Goal: Task Accomplishment & Management: Use online tool/utility

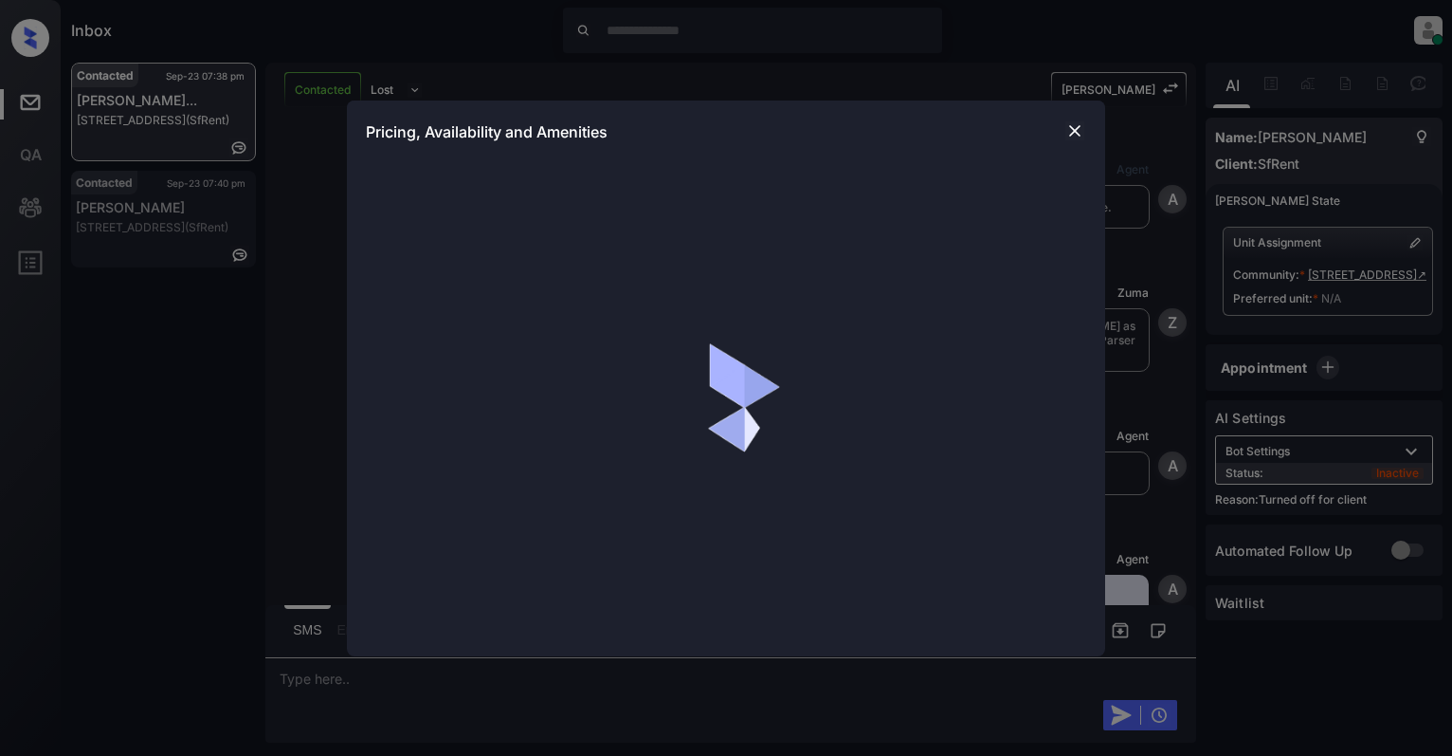
scroll to position [6674, 0]
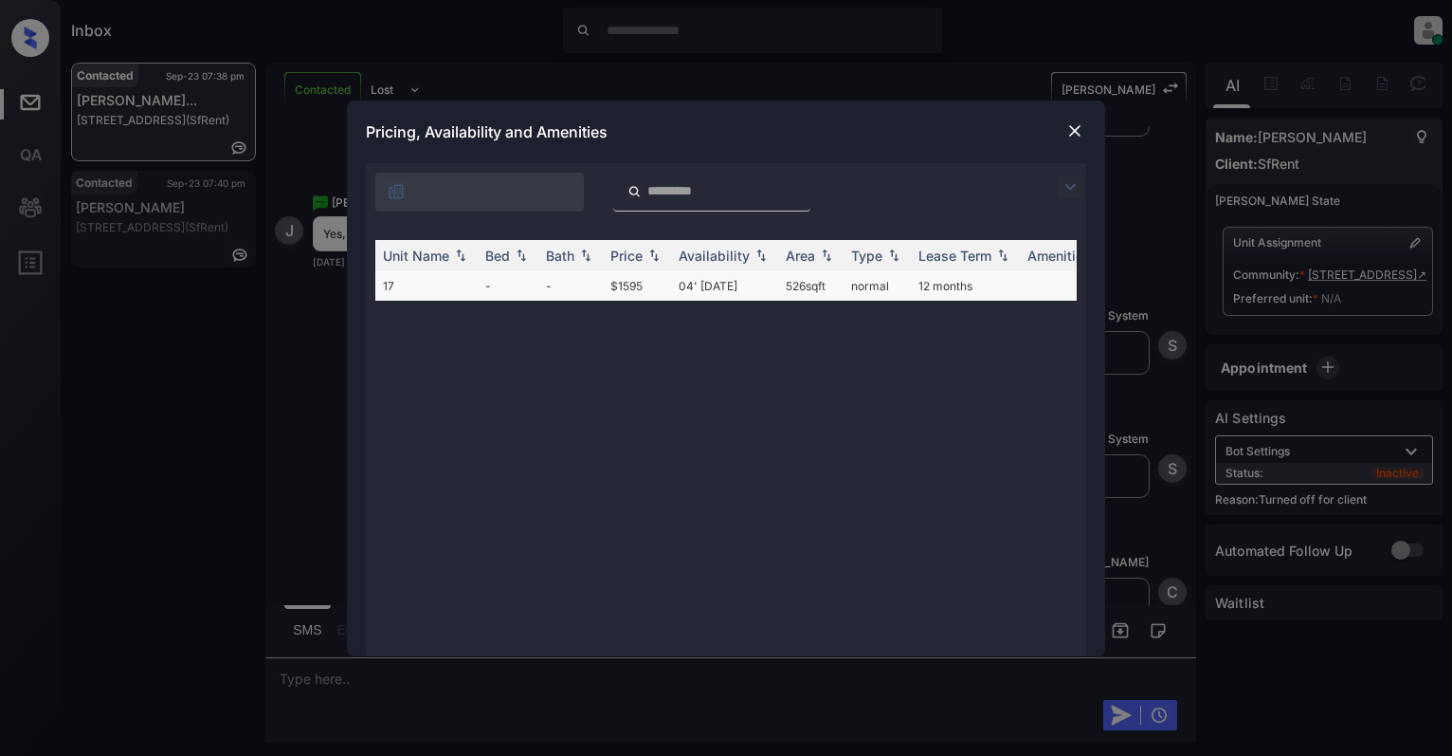
click at [637, 281] on td "$1595" at bounding box center [637, 285] width 68 height 29
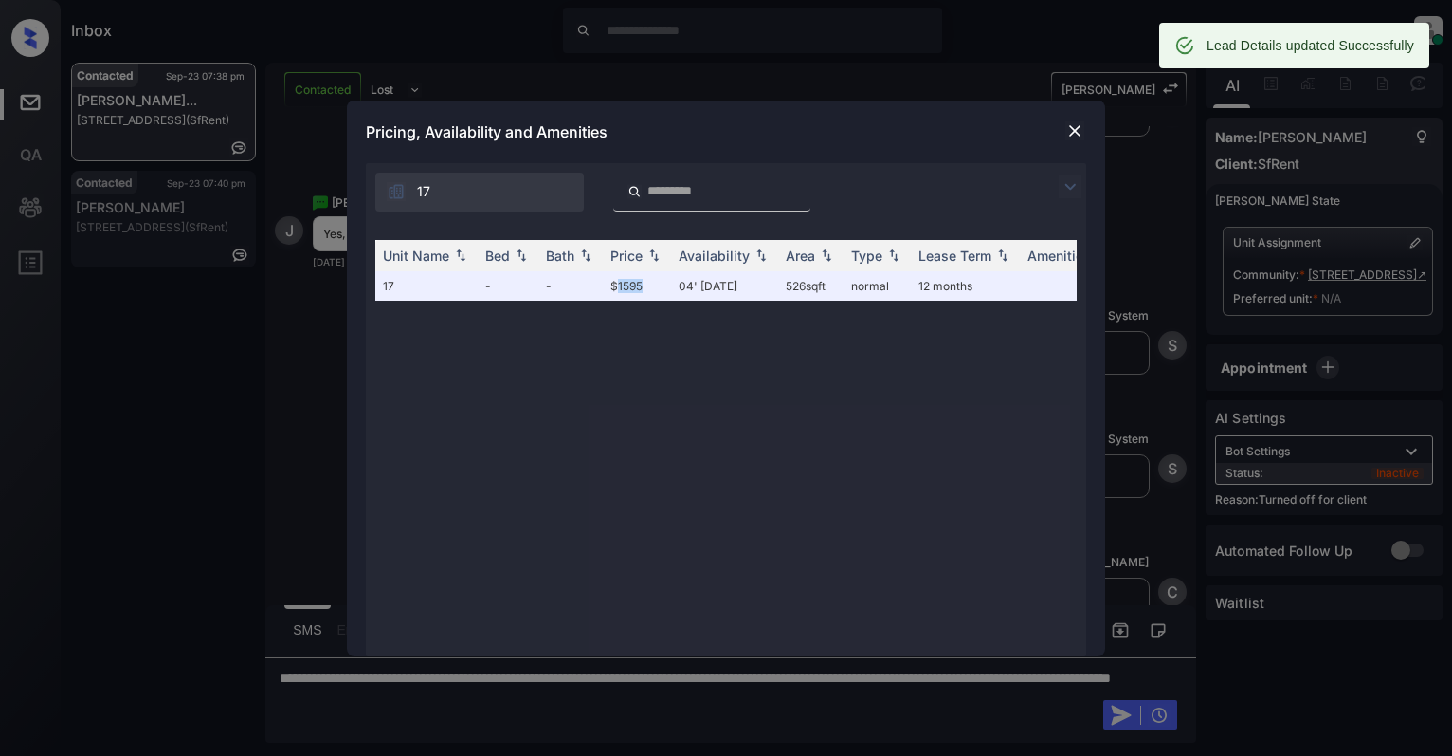
click at [1074, 127] on img at bounding box center [1075, 130] width 19 height 19
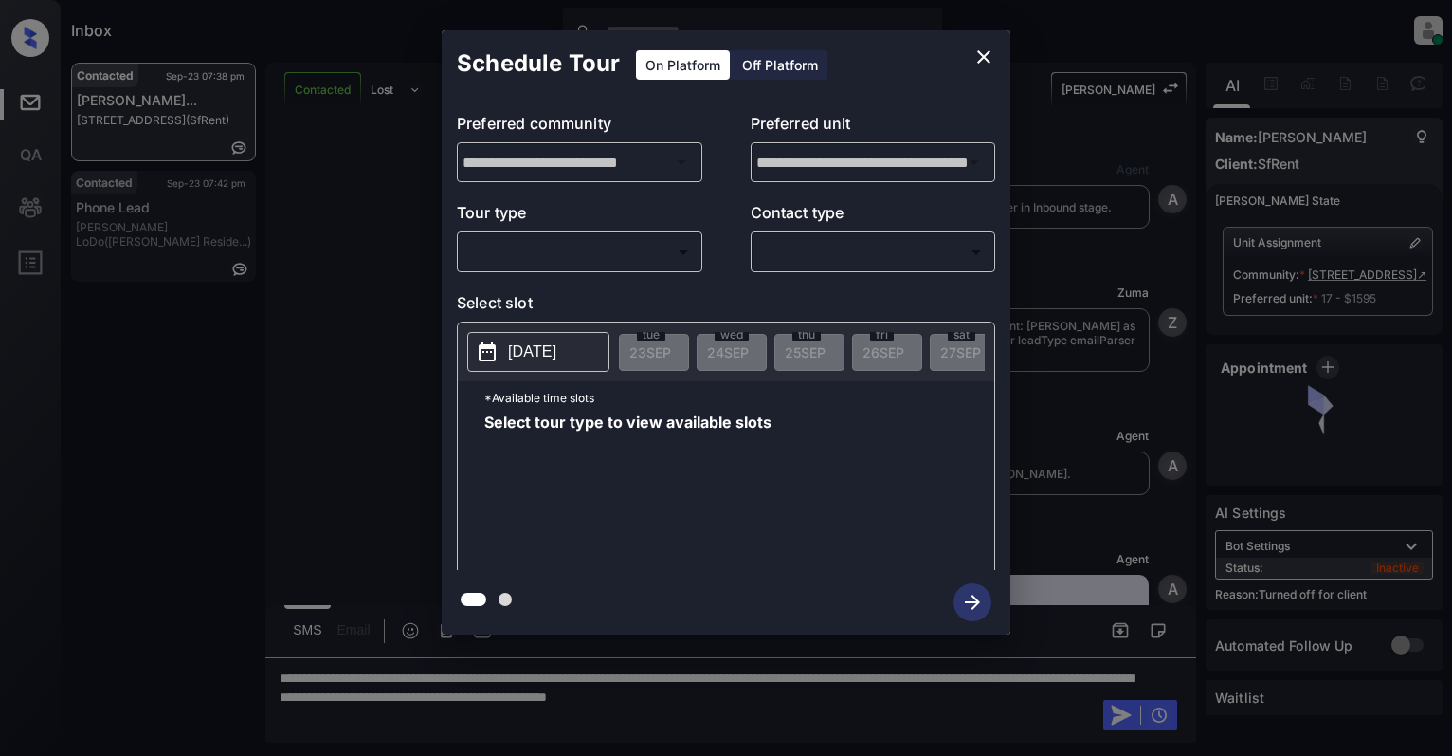
scroll to position [6674, 0]
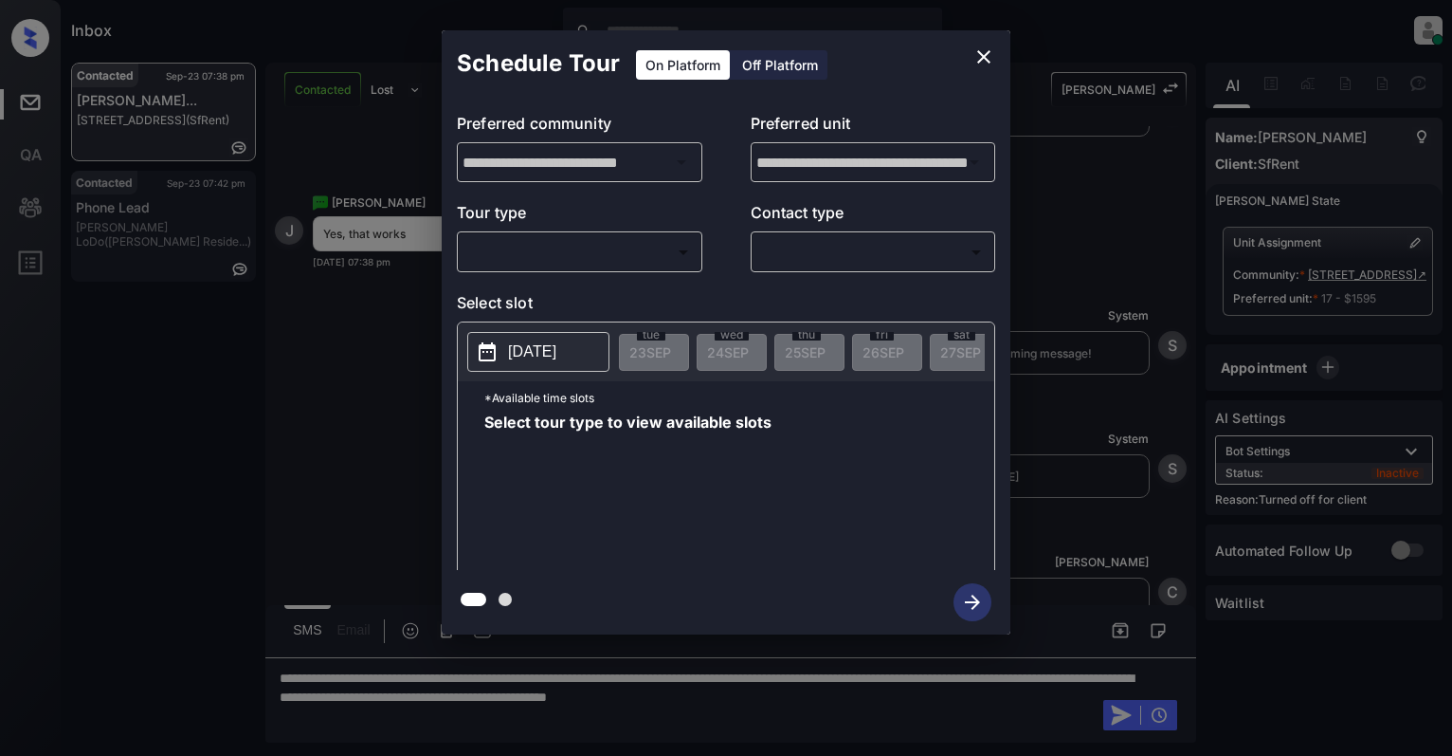
click at [752, 69] on div "Off Platform" at bounding box center [780, 64] width 95 height 29
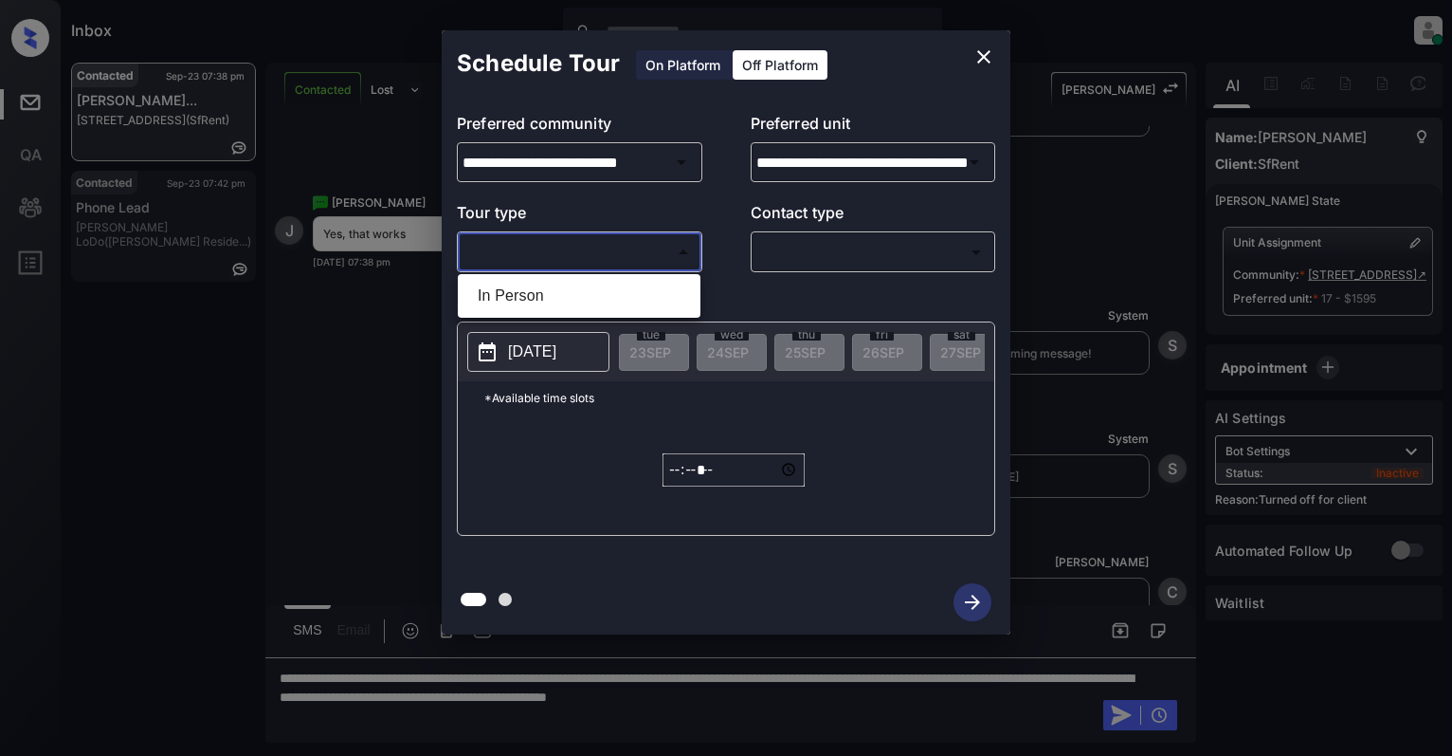
click at [597, 241] on body "Inbox Cynthia Montañez Online Set yourself offline Set yourself on break Profil…" at bounding box center [726, 378] width 1452 height 756
click at [582, 283] on li "In Person" at bounding box center [579, 296] width 233 height 34
type input "********"
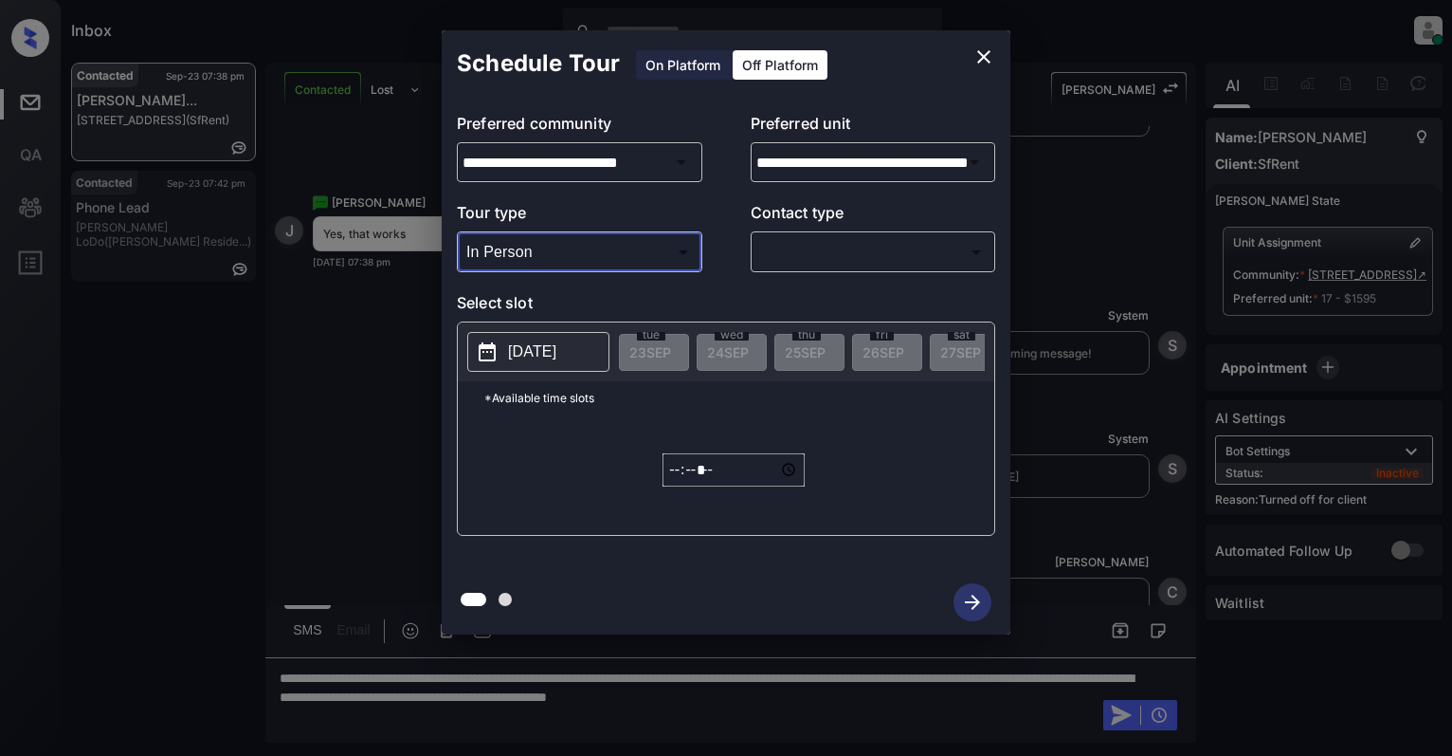
click at [901, 233] on div "​ ​" at bounding box center [874, 251] width 246 height 41
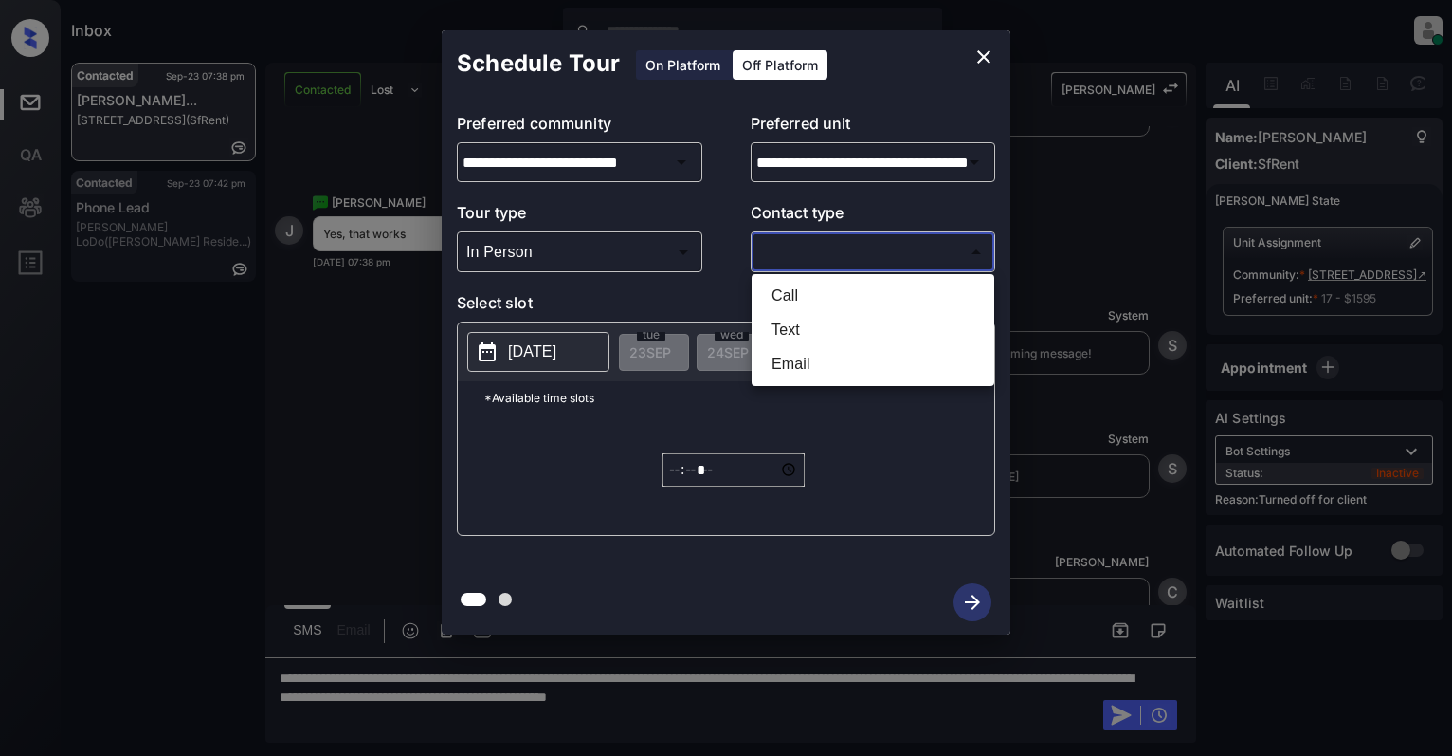
click at [853, 256] on body "Inbox Cynthia Montañez Online Set yourself offline Set yourself on break Profil…" at bounding box center [726, 378] width 1452 height 756
click at [800, 334] on li "Text" at bounding box center [873, 330] width 233 height 34
type input "****"
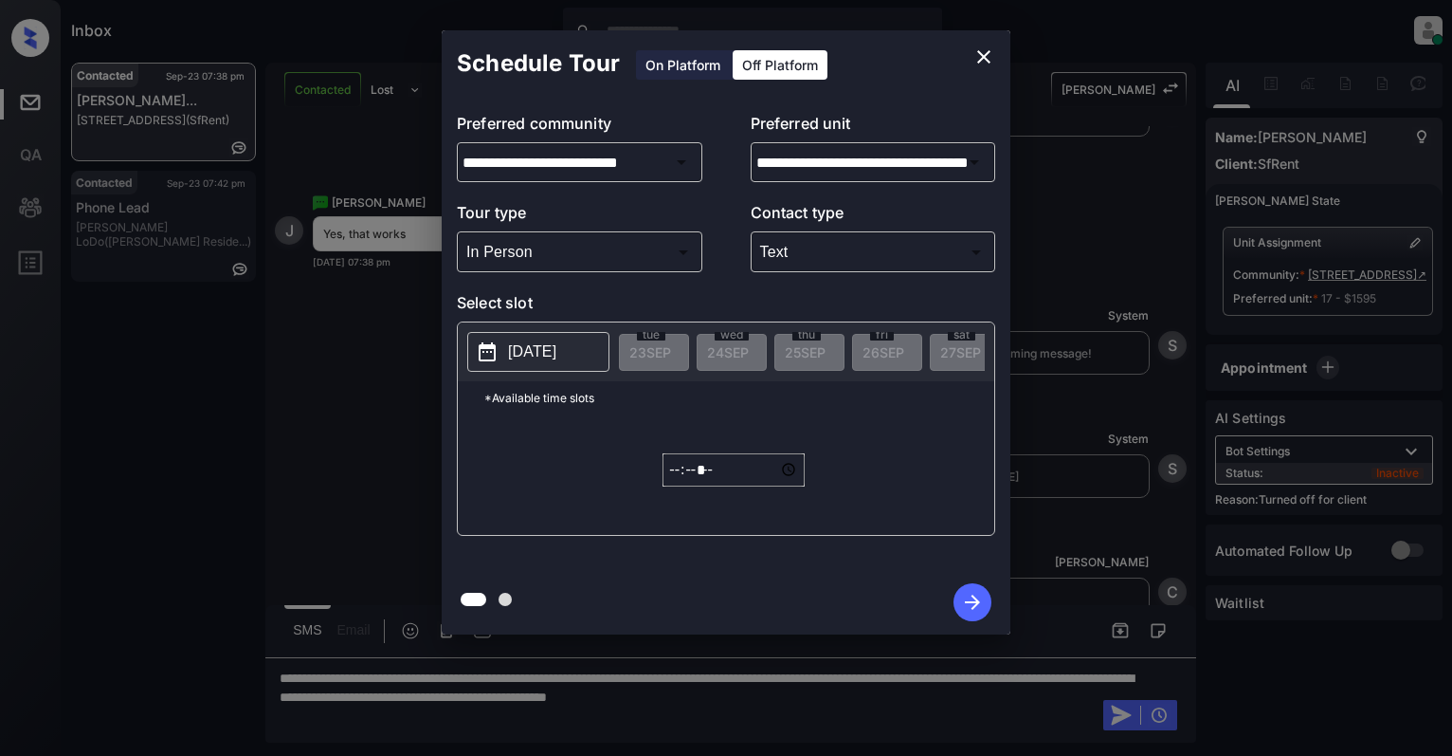
click at [556, 357] on p "2025-09-23" at bounding box center [532, 351] width 48 height 23
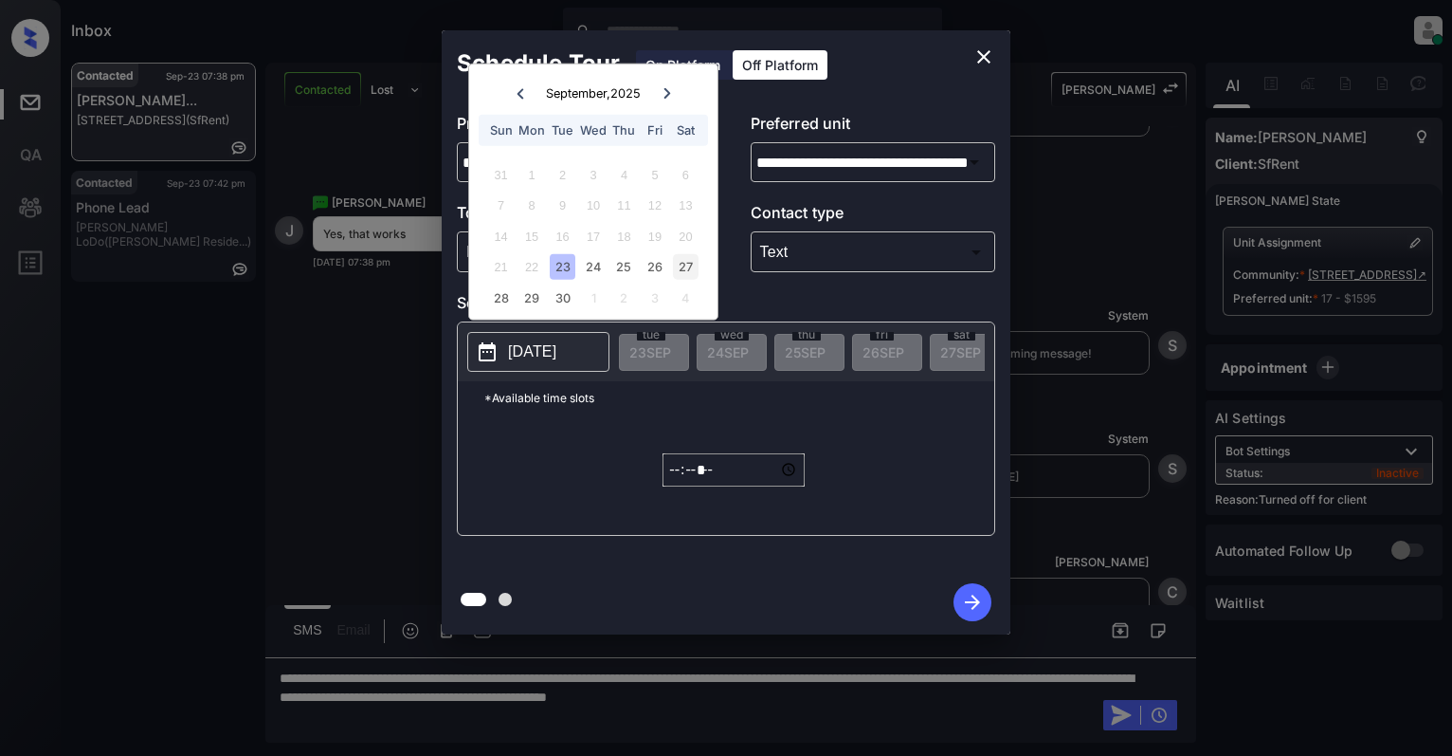
click at [675, 260] on div "27" at bounding box center [686, 267] width 26 height 26
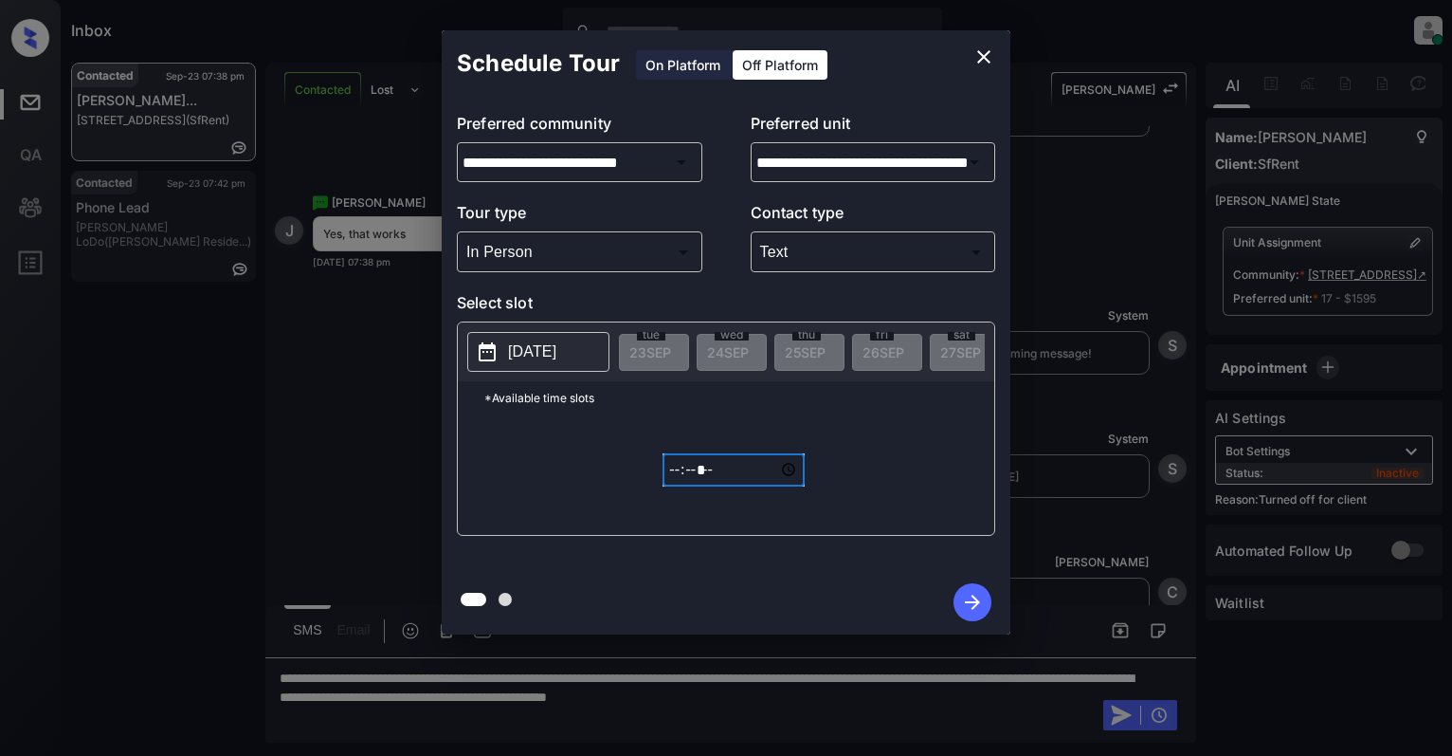
click at [669, 482] on input "*****" at bounding box center [734, 469] width 142 height 33
type input "*****"
click at [957, 600] on icon "button" at bounding box center [973, 602] width 38 height 38
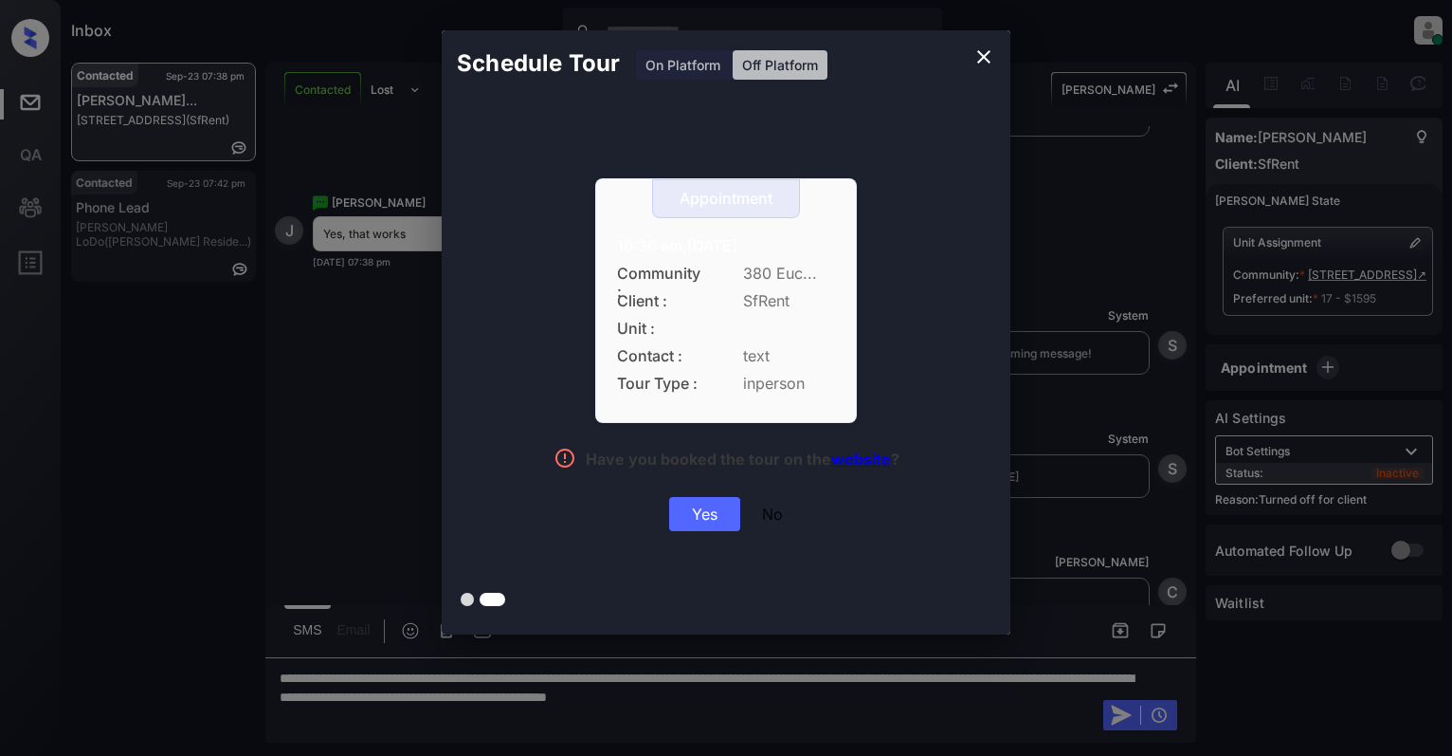
click at [692, 521] on div "Yes" at bounding box center [704, 514] width 71 height 34
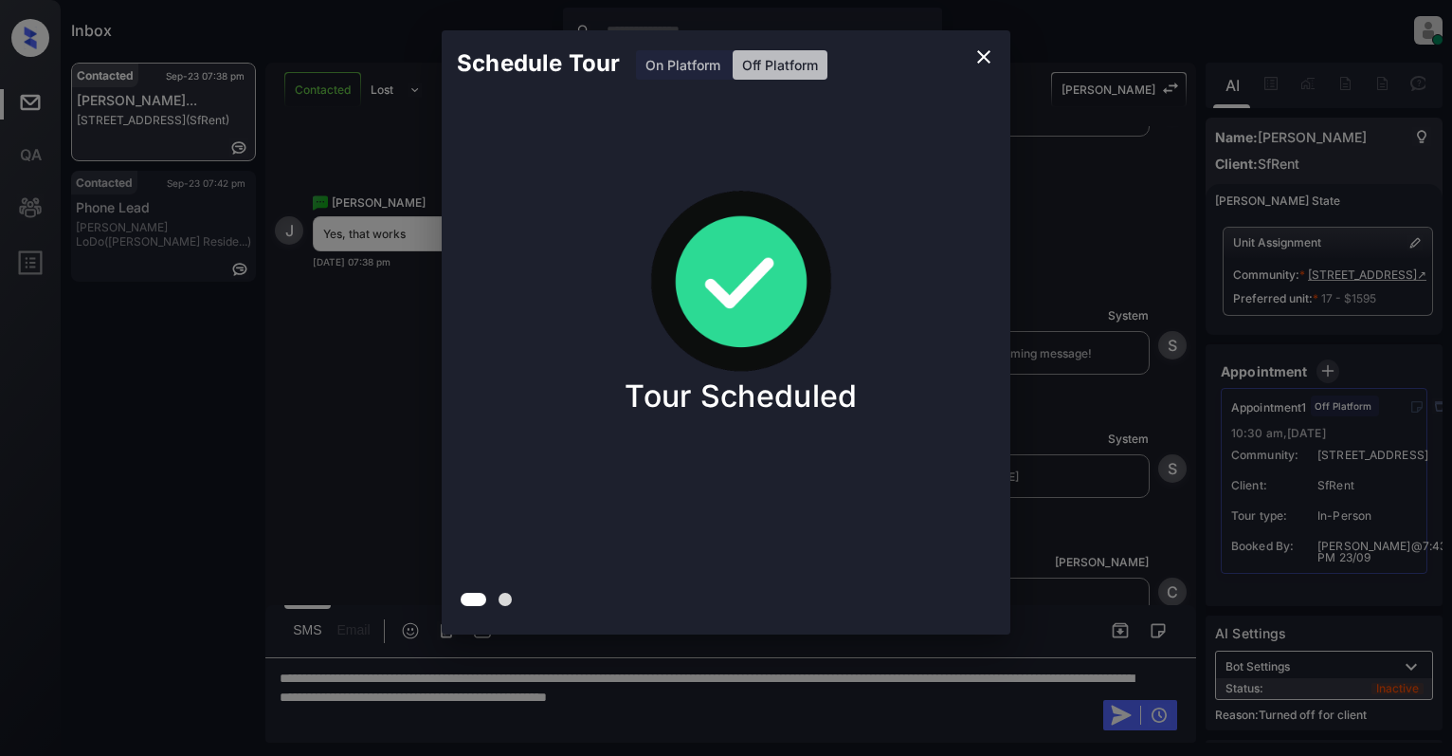
click at [984, 65] on icon "close" at bounding box center [984, 57] width 23 height 23
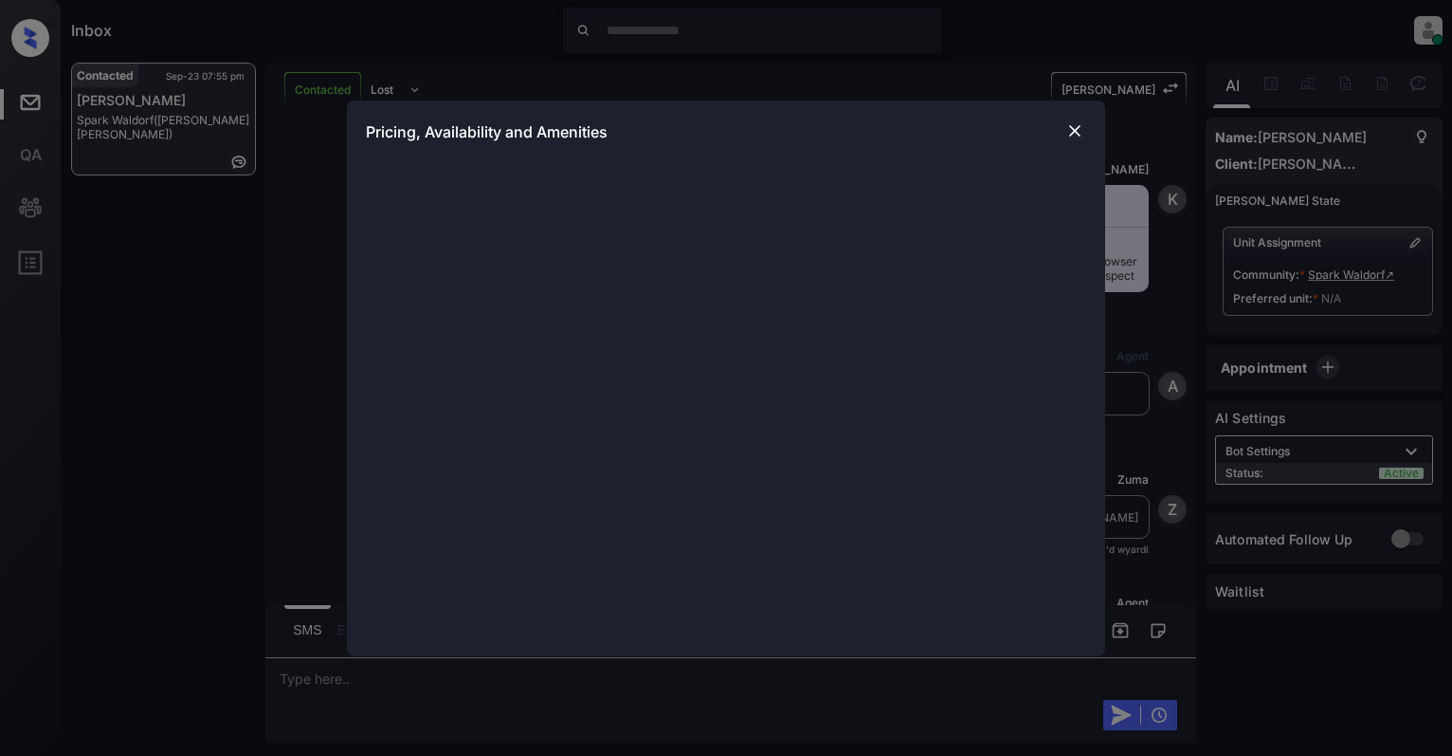
scroll to position [1954, 0]
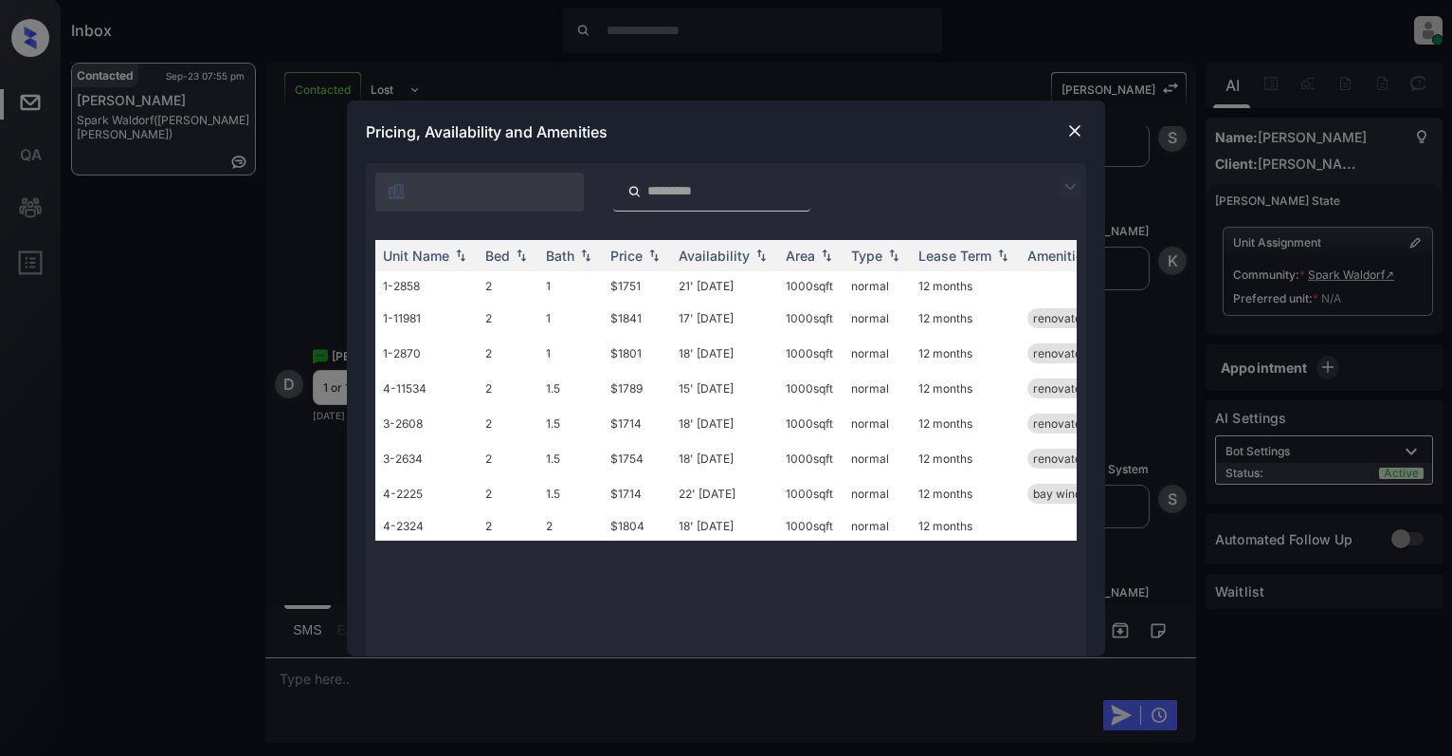
click at [1075, 127] on img at bounding box center [1075, 130] width 19 height 19
